Goal: Browse casually: Explore the website without a specific task or goal

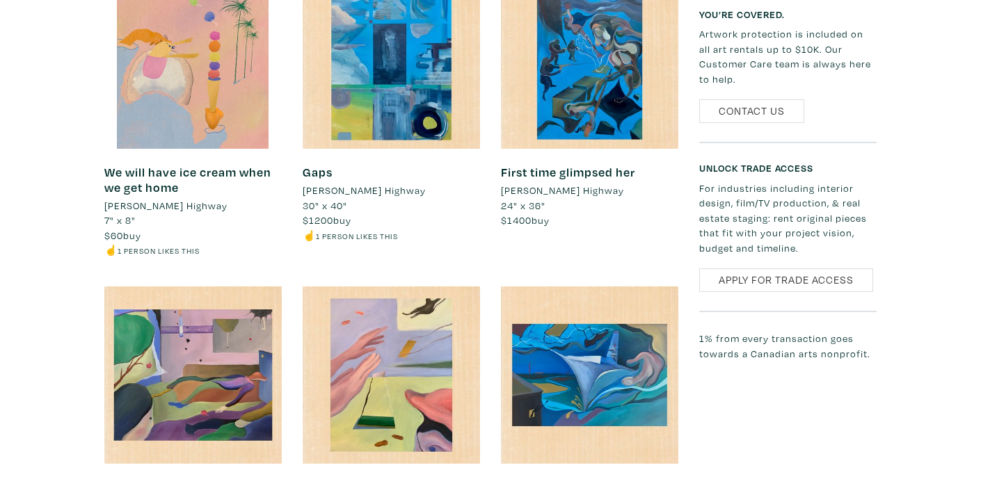
scroll to position [796, 0]
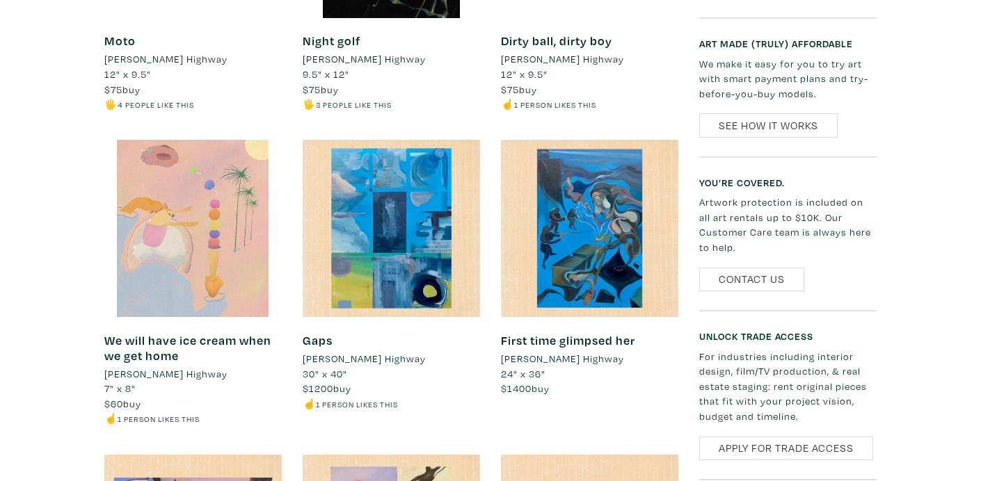
click at [216, 249] on div at bounding box center [192, 228] width 177 height 177
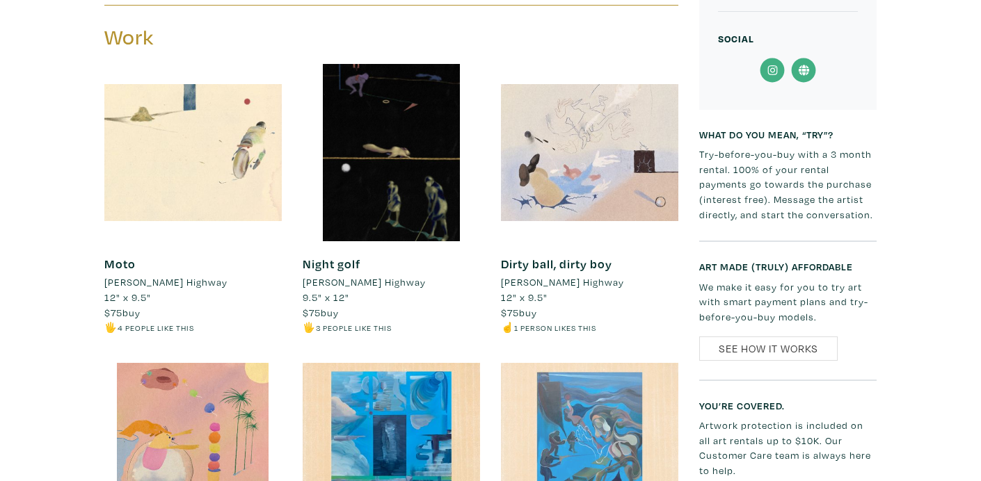
scroll to position [570, 0]
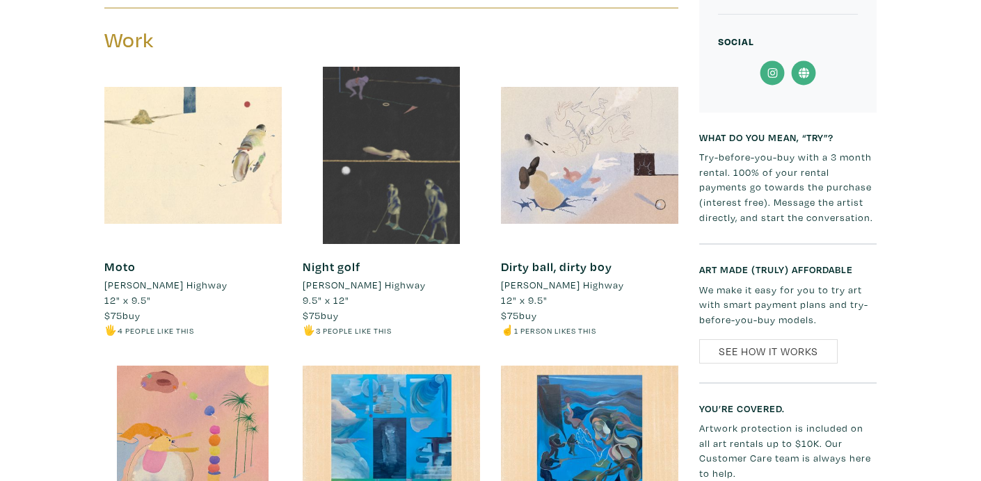
click at [405, 152] on div at bounding box center [391, 155] width 177 height 177
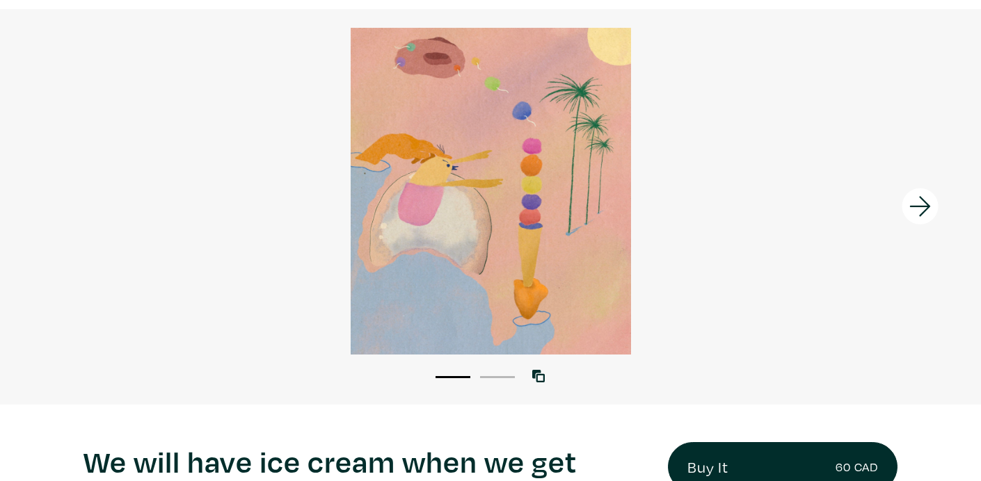
scroll to position [96, 0]
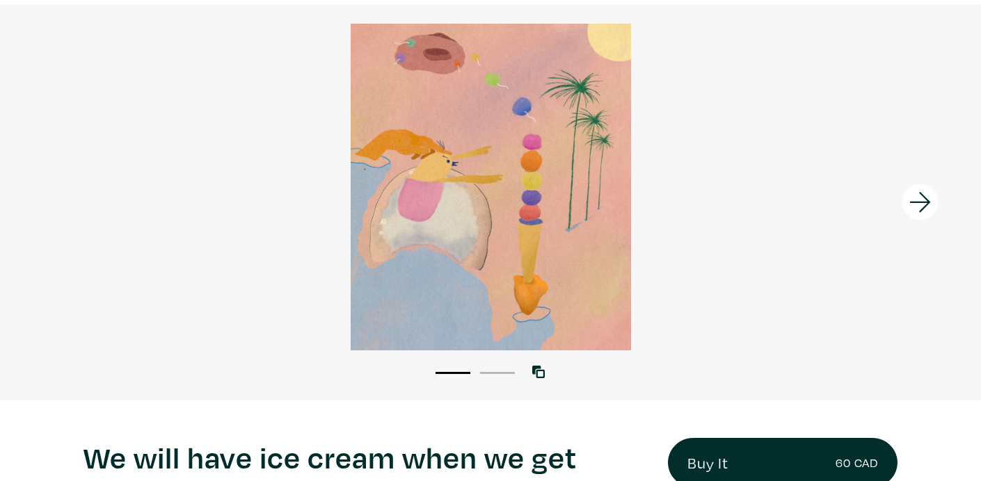
click at [765, 212] on div at bounding box center [858, 203] width 245 height 396
